Goal: Book appointment/travel/reservation

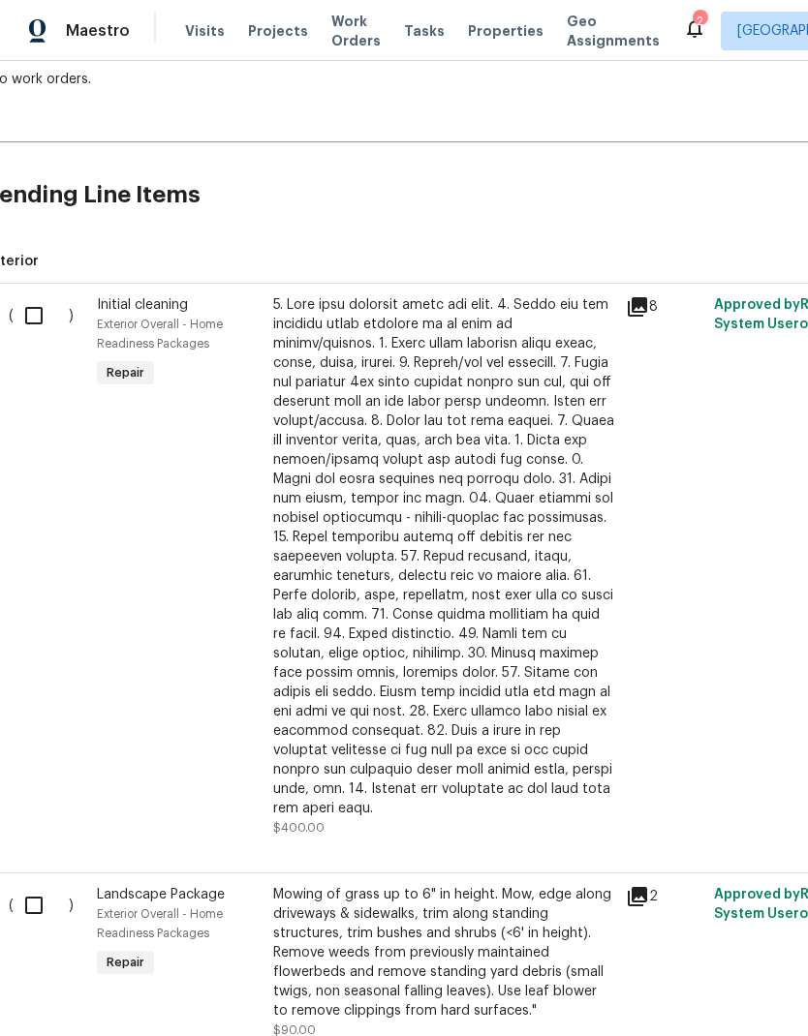
scroll to position [348, 18]
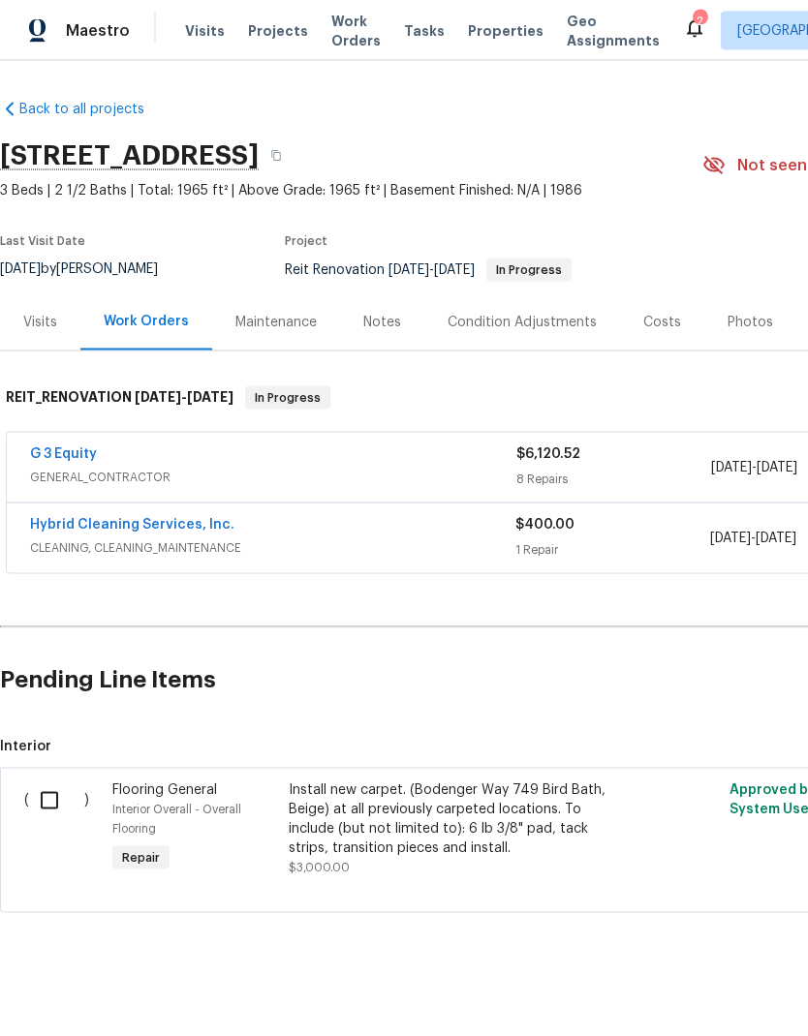
scroll to position [10, 0]
click at [243, 453] on div "G 3 Equity" at bounding box center [273, 456] width 486 height 23
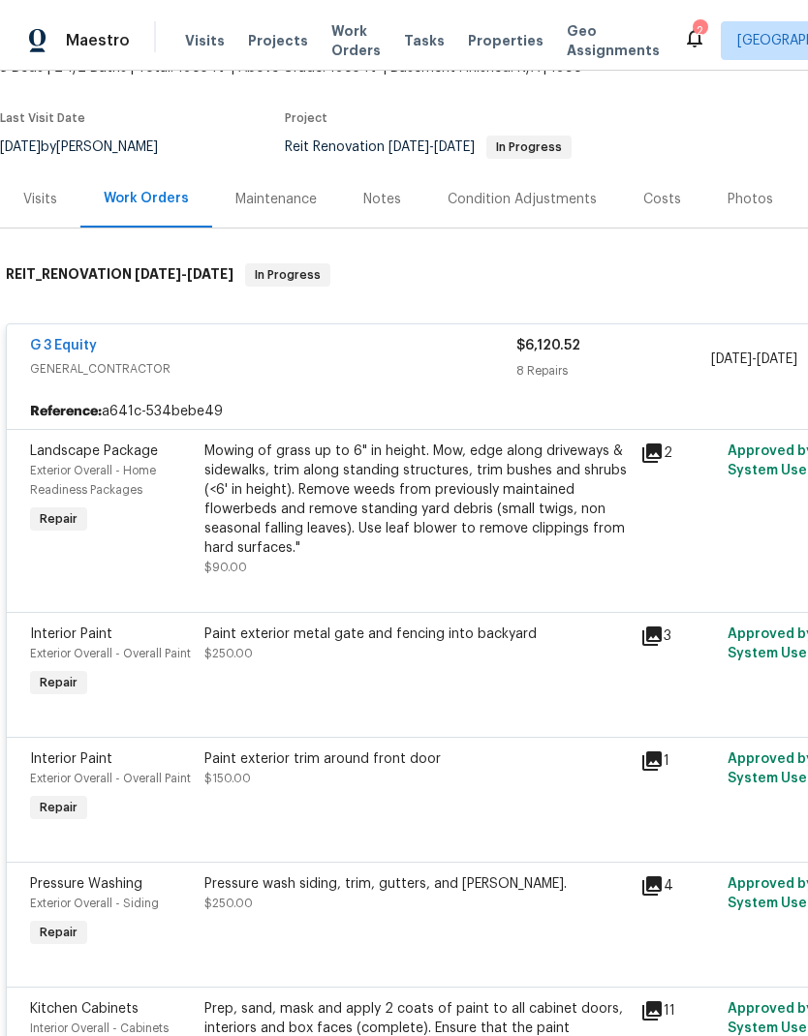
scroll to position [0, 0]
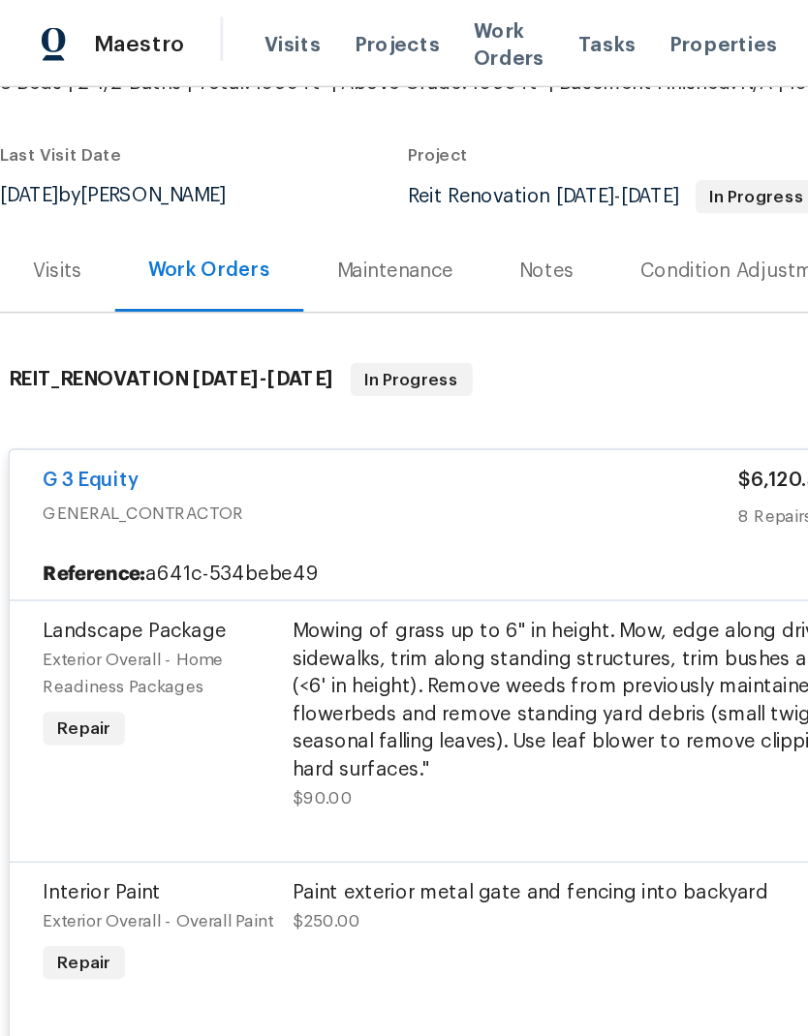
click at [192, 37] on span "Visits" at bounding box center [205, 30] width 40 height 19
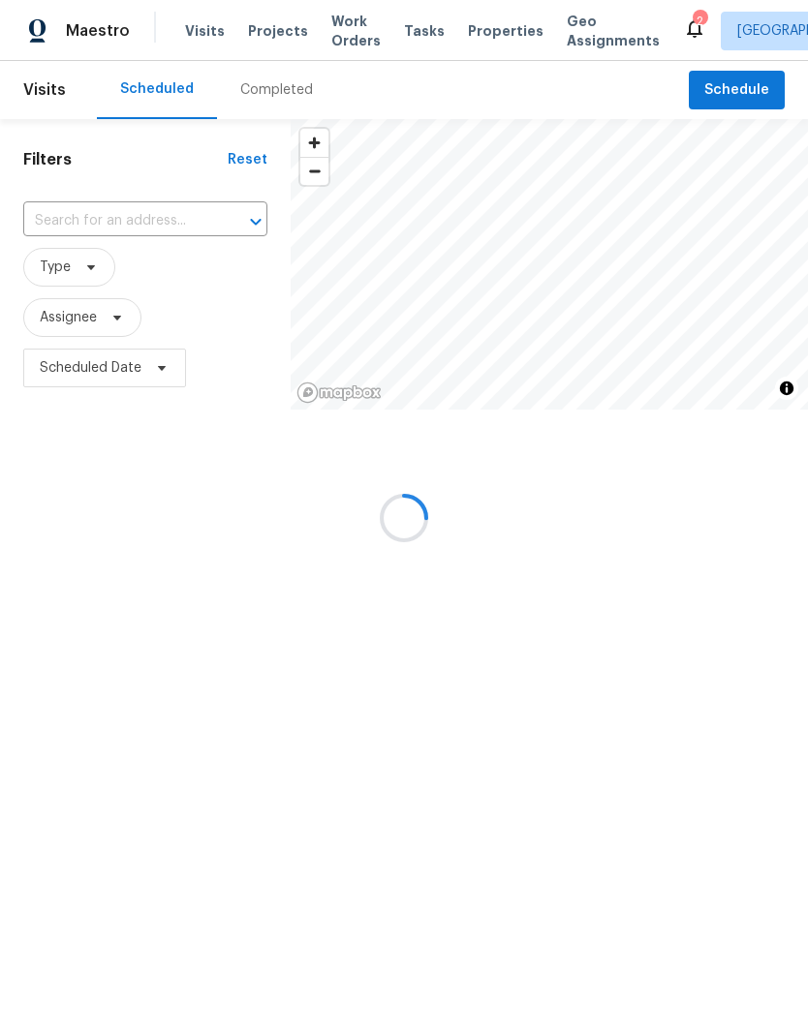
click at [733, 85] on div at bounding box center [404, 518] width 808 height 1036
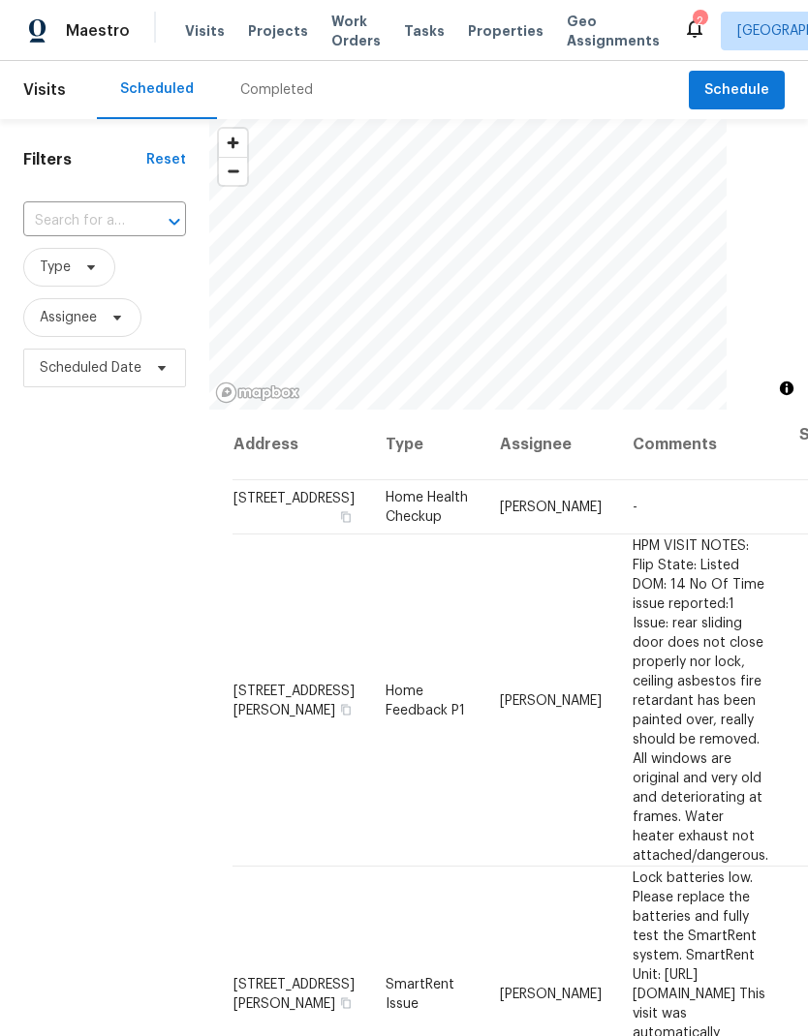
scroll to position [77, 0]
click at [682, 480] on td "-" at bounding box center [700, 507] width 167 height 54
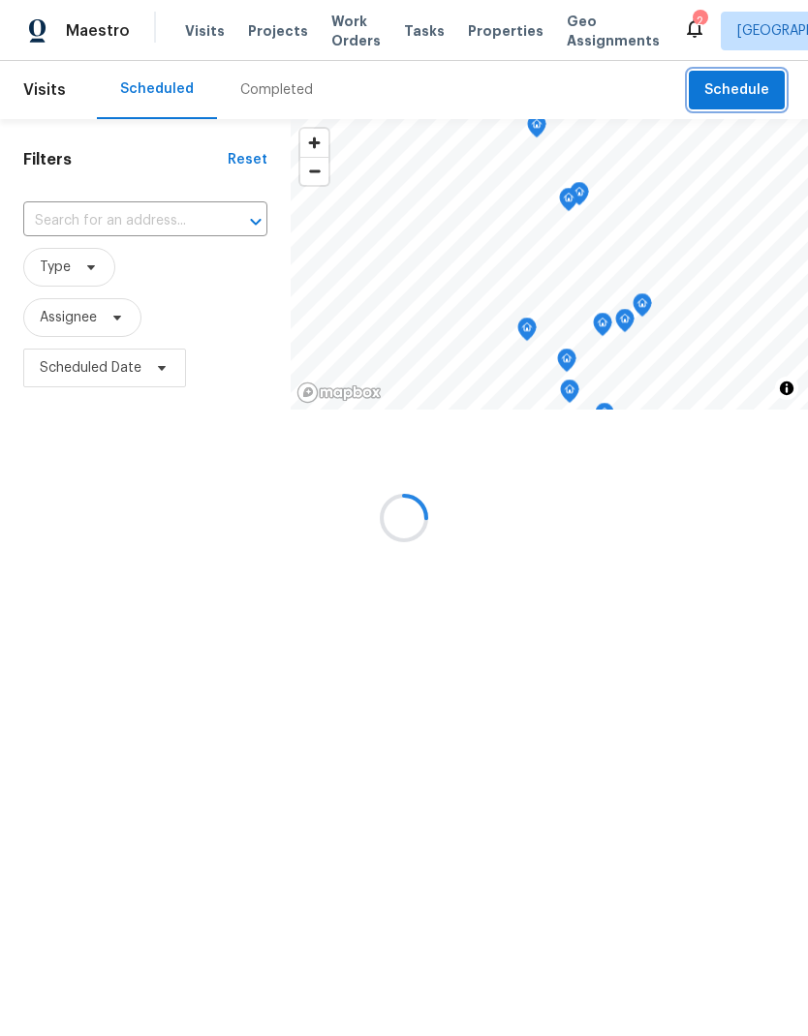
click at [740, 76] on button "Schedule" at bounding box center [737, 91] width 96 height 40
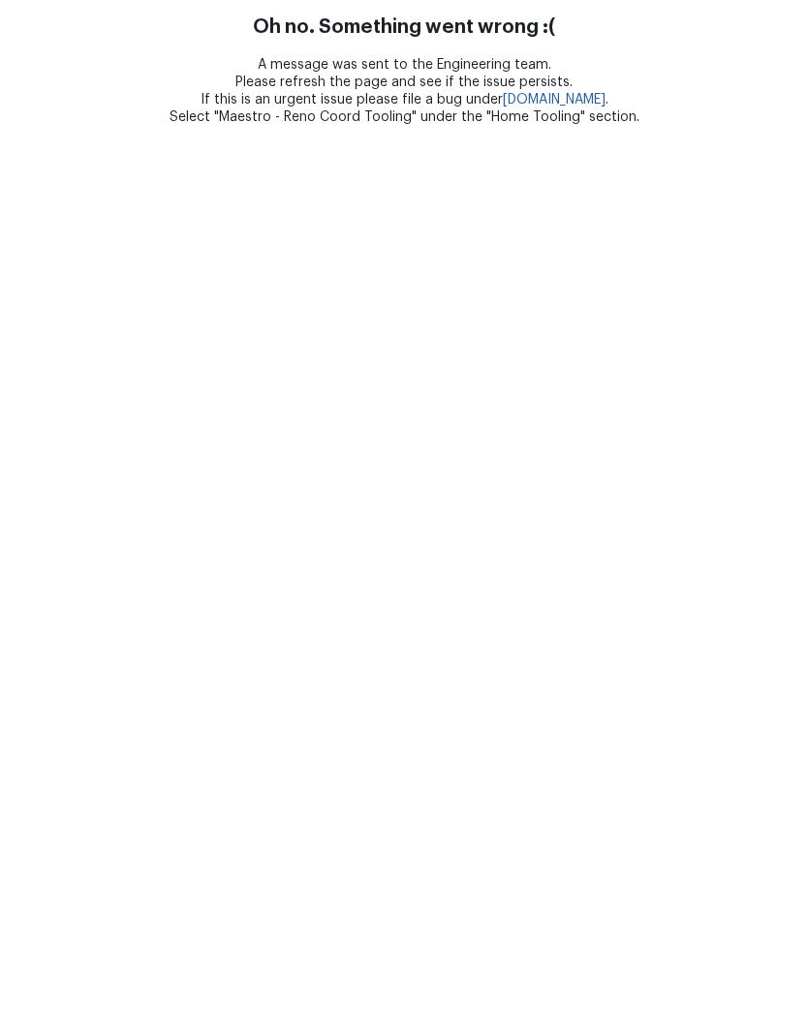
click at [740, 88] on div "A message was sent to the Engineering team. Please refresh the page and see if …" at bounding box center [404, 91] width 808 height 70
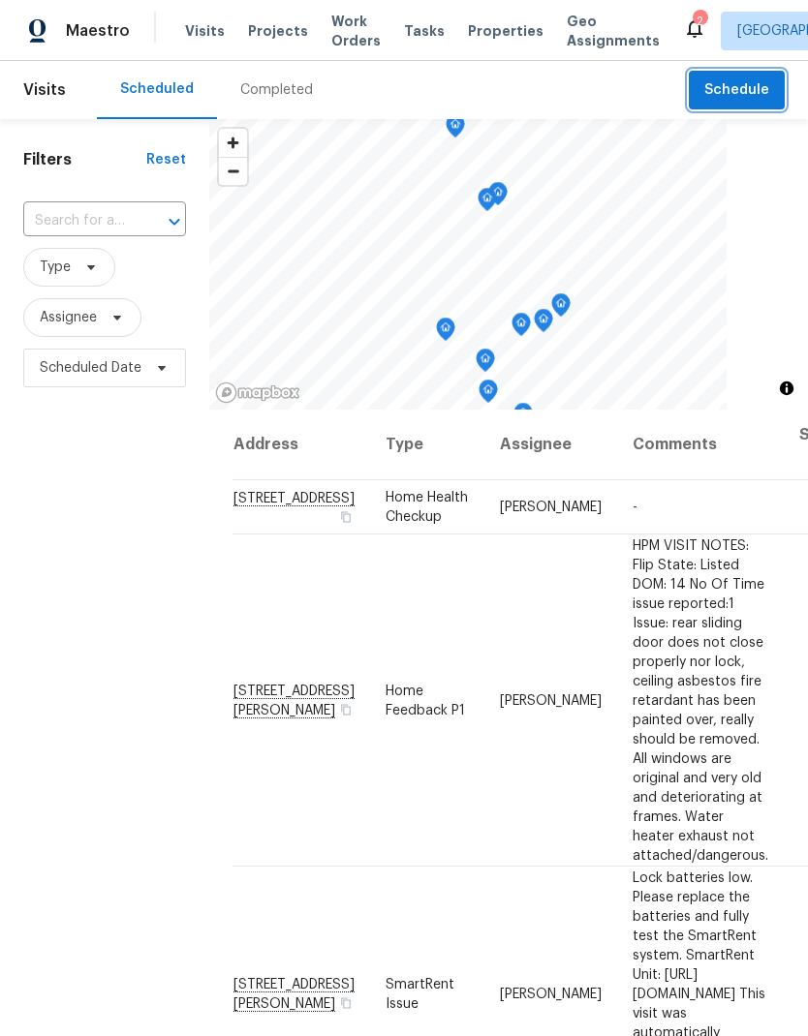
click at [737, 92] on span "Schedule" at bounding box center [736, 90] width 65 height 24
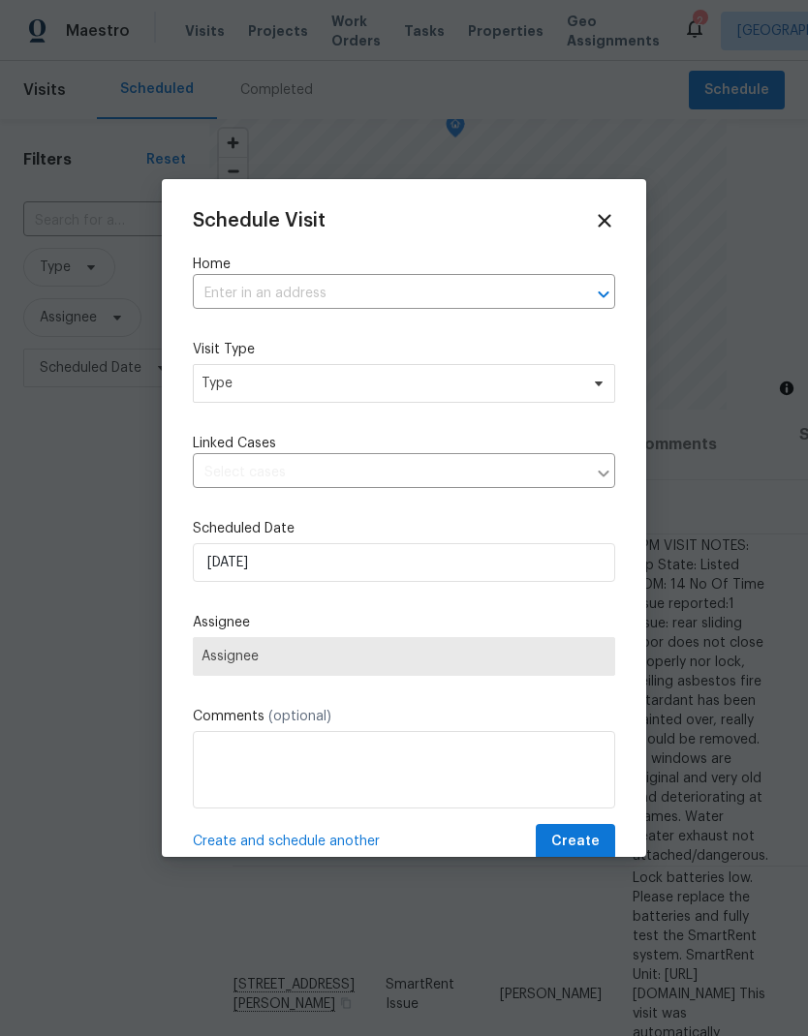
click at [247, 284] on input "text" at bounding box center [377, 294] width 368 height 30
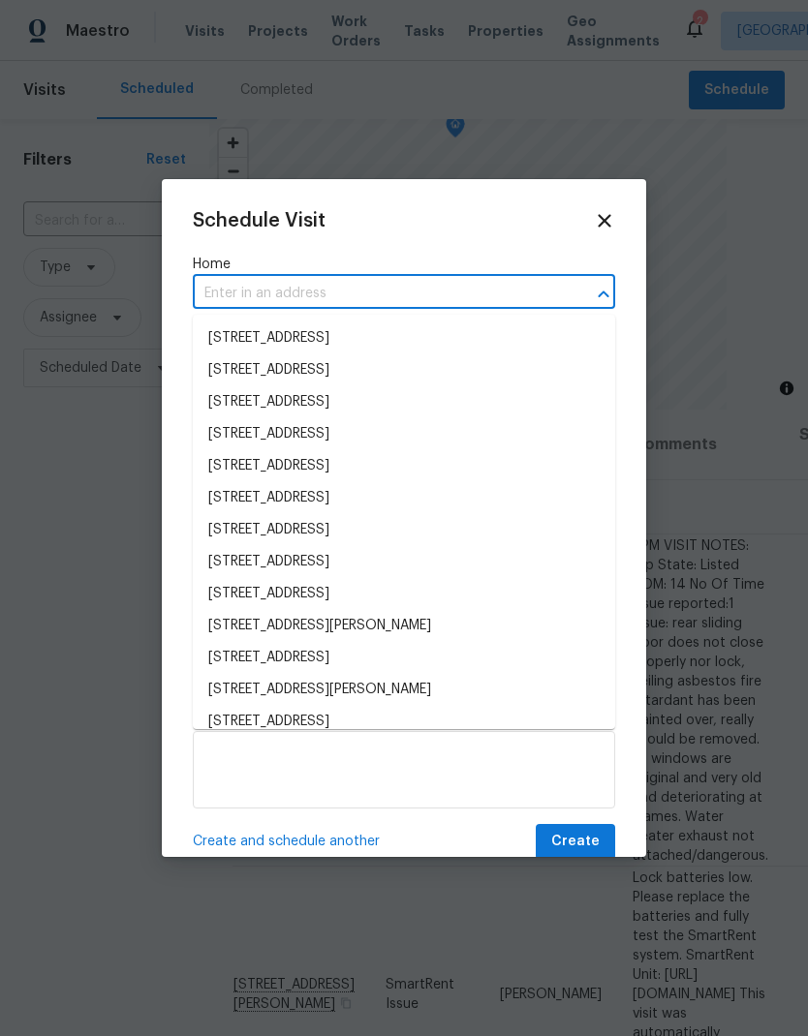
click at [252, 288] on input "text" at bounding box center [377, 294] width 368 height 30
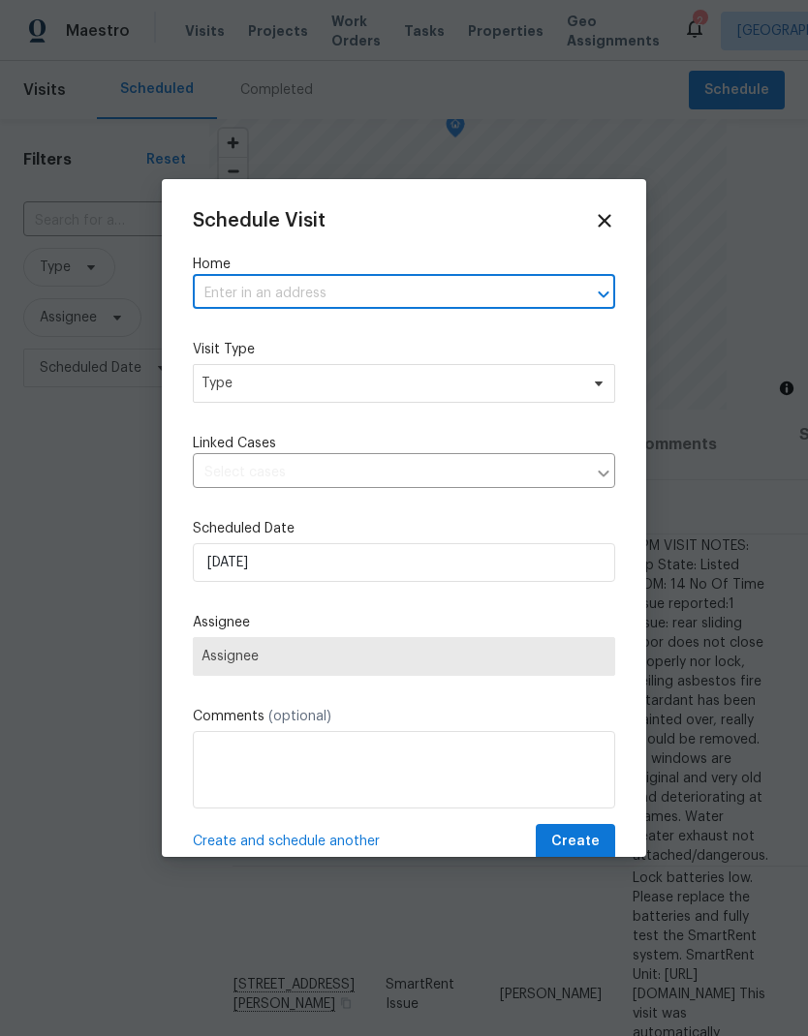
paste input "[STREET_ADDRESS]"
type input "[STREET_ADDRESS]"
click at [278, 340] on li "[STREET_ADDRESS]" at bounding box center [404, 339] width 422 height 33
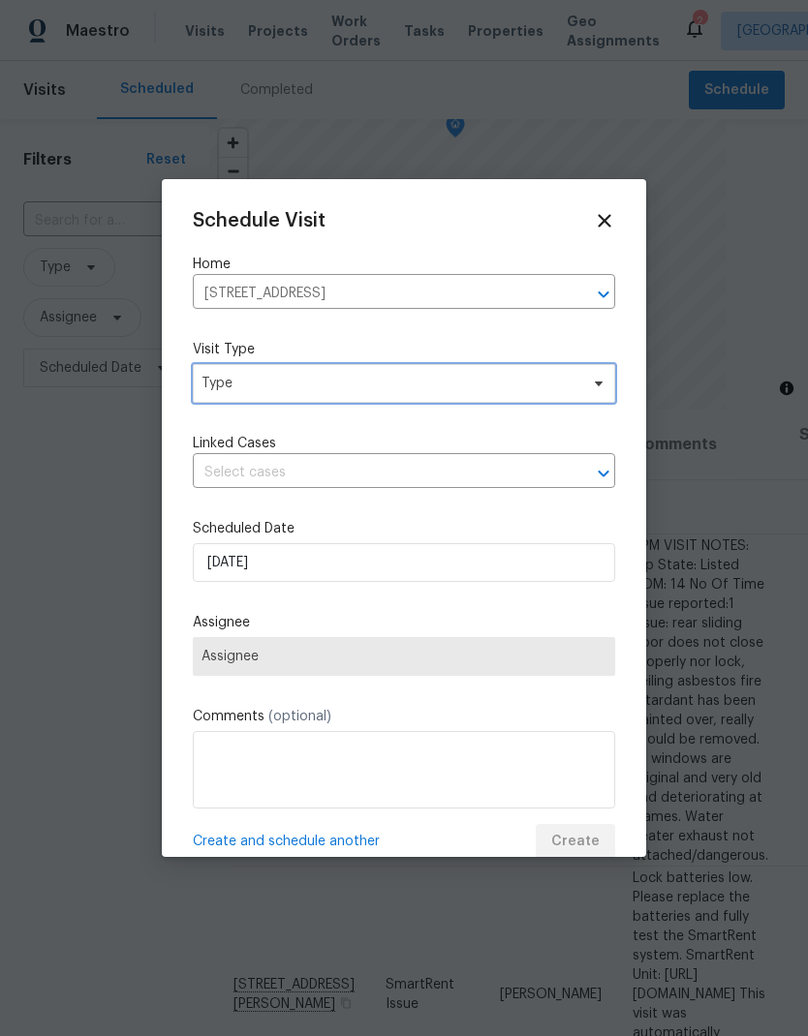
click at [253, 382] on span "Type" at bounding box center [389, 383] width 377 height 19
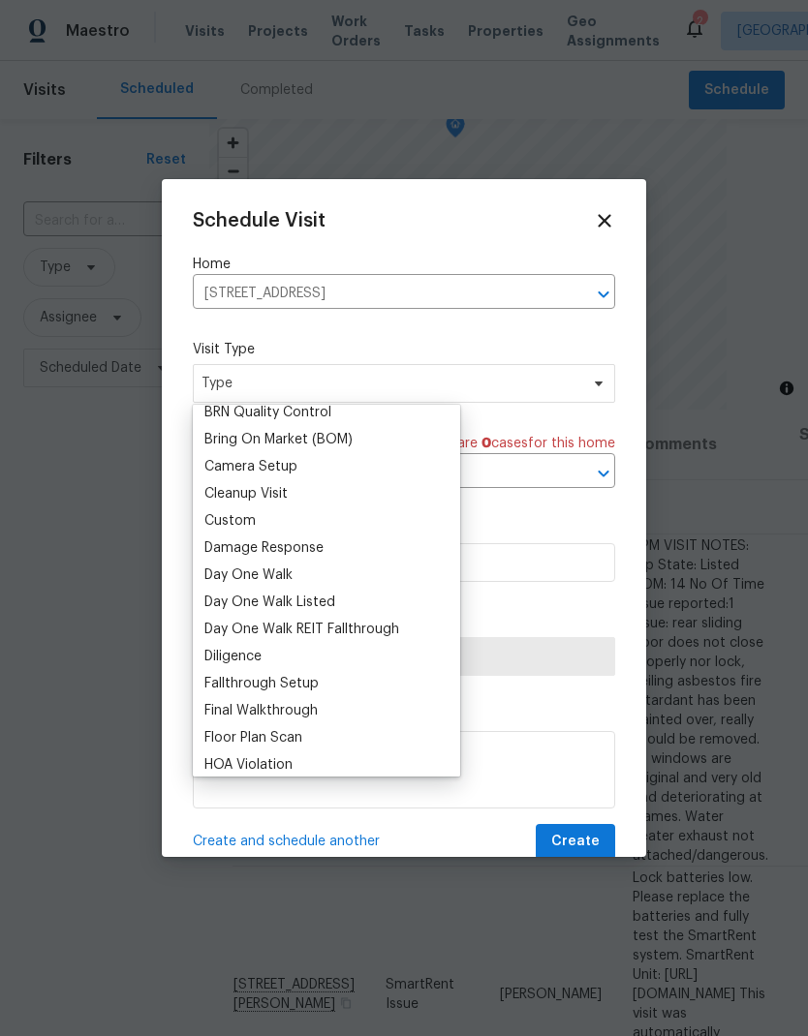
scroll to position [198, 0]
click at [222, 521] on div "Custom" at bounding box center [229, 522] width 51 height 19
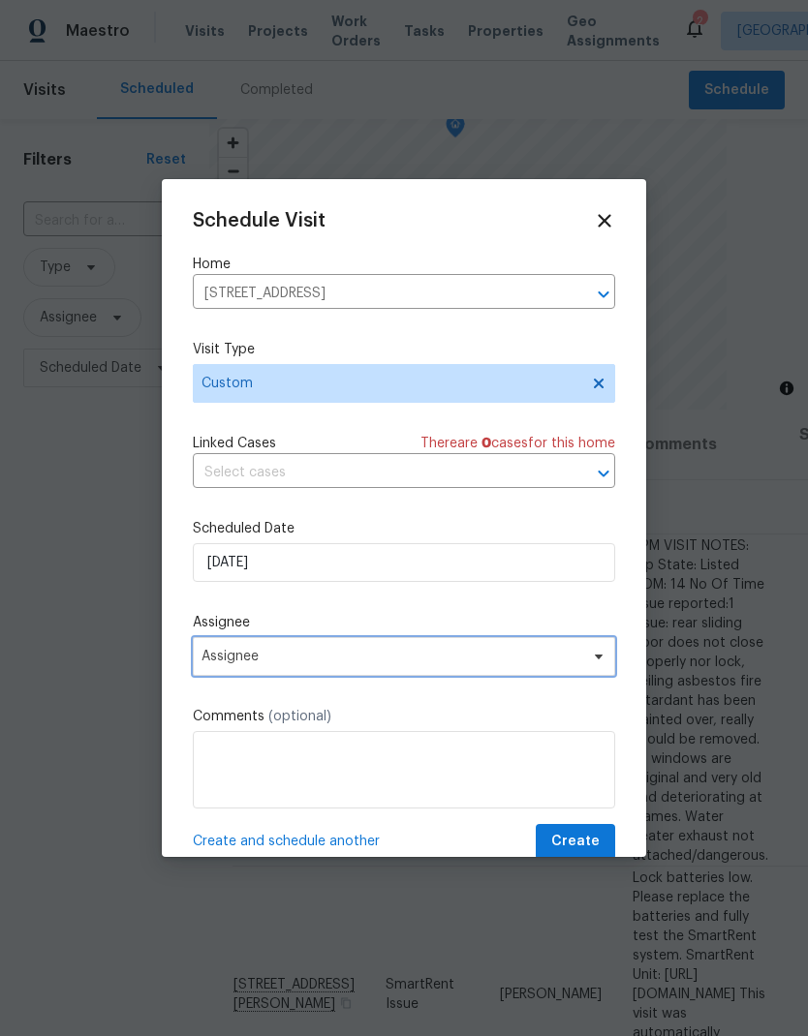
click at [266, 662] on span "Assignee" at bounding box center [391, 656] width 380 height 15
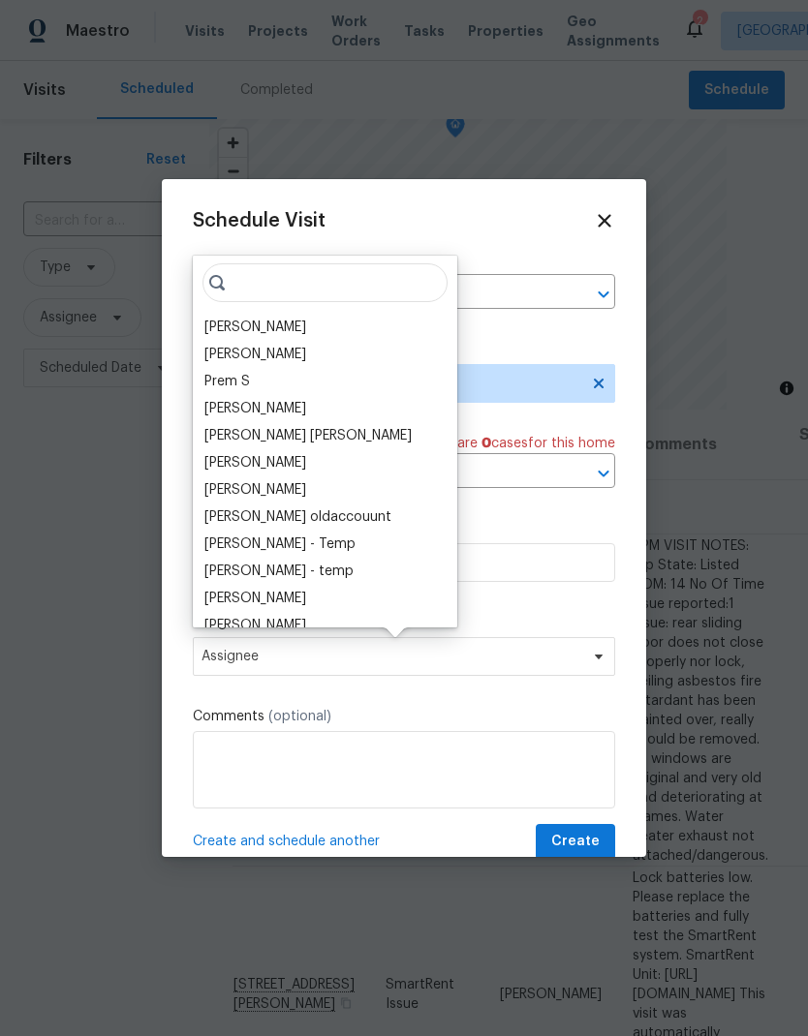
click at [231, 322] on div "[PERSON_NAME]" at bounding box center [255, 327] width 102 height 19
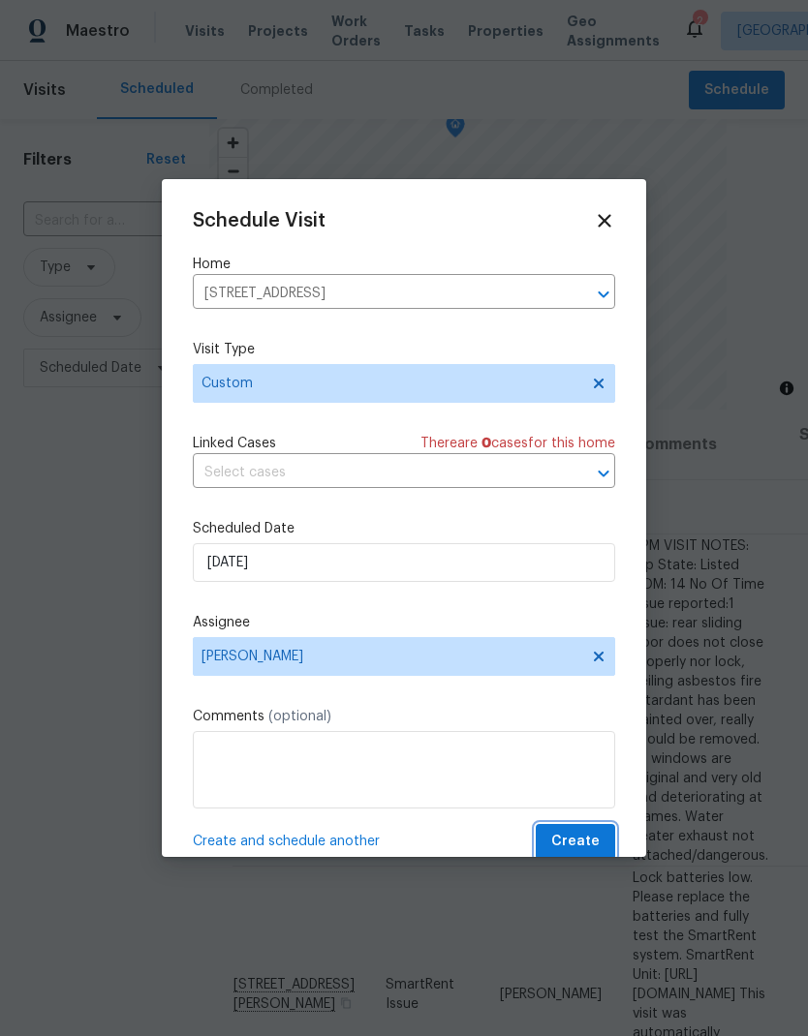
click at [589, 843] on span "Create" at bounding box center [575, 842] width 48 height 24
